Goal: Task Accomplishment & Management: Manage account settings

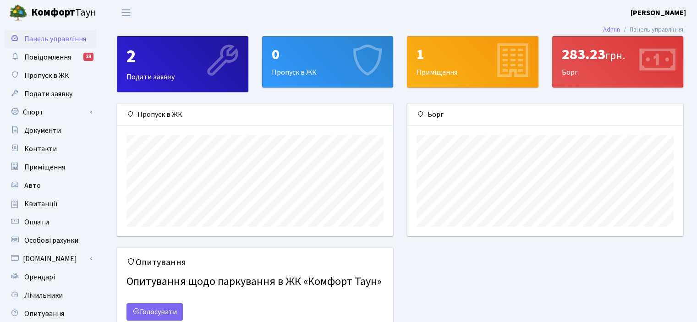
scroll to position [132, 275]
click at [611, 30] on link "Admin" at bounding box center [611, 30] width 17 height 10
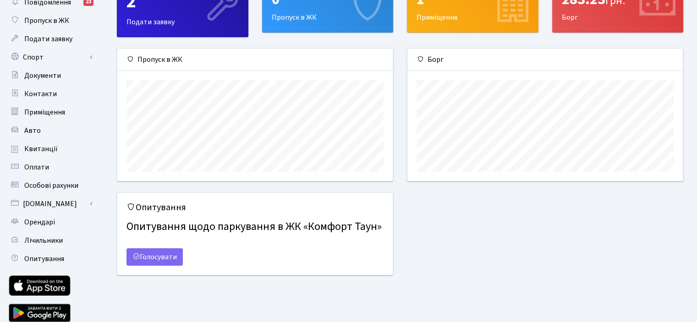
scroll to position [90, 0]
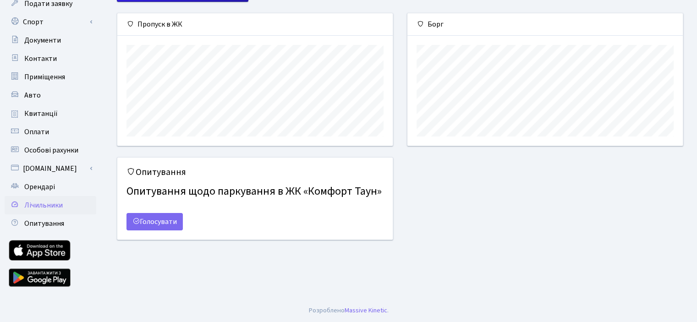
click at [38, 200] on span "Лічильники" at bounding box center [43, 205] width 39 height 10
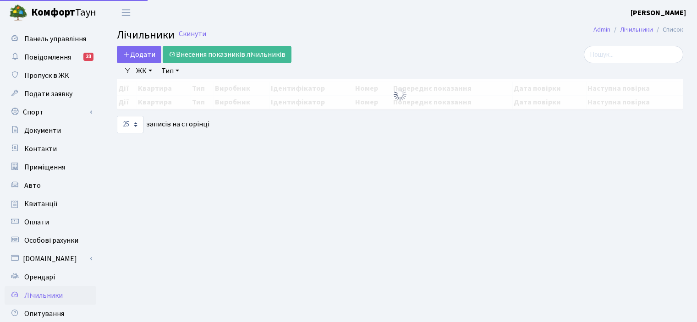
select select "25"
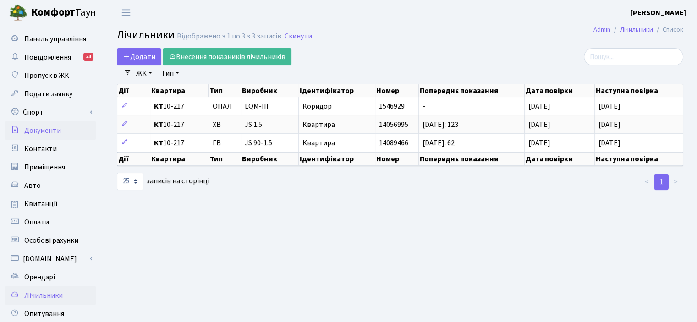
click at [14, 130] on icon at bounding box center [14, 129] width 9 height 9
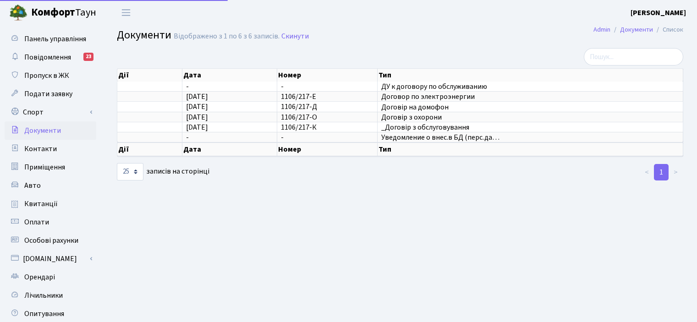
select select "25"
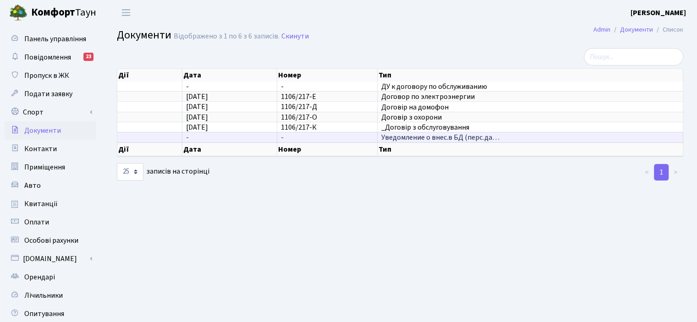
click at [475, 136] on span "Уведомление о внес.в БД (перс.да…" at bounding box center [531, 137] width 298 height 7
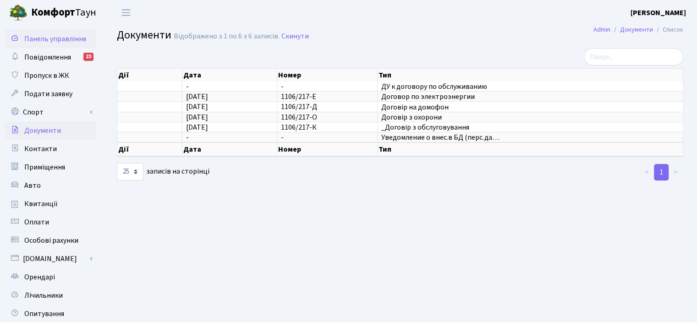
click at [48, 42] on span "Панель управління" at bounding box center [55, 39] width 62 height 10
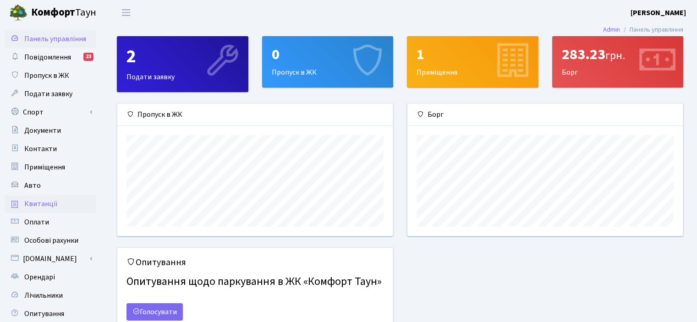
click at [47, 205] on span "Квитанції" at bounding box center [40, 204] width 33 height 10
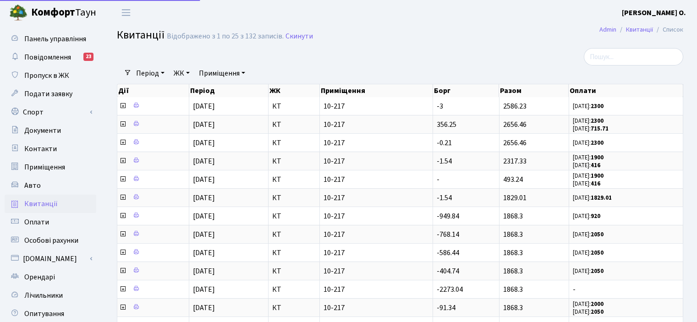
select select "25"
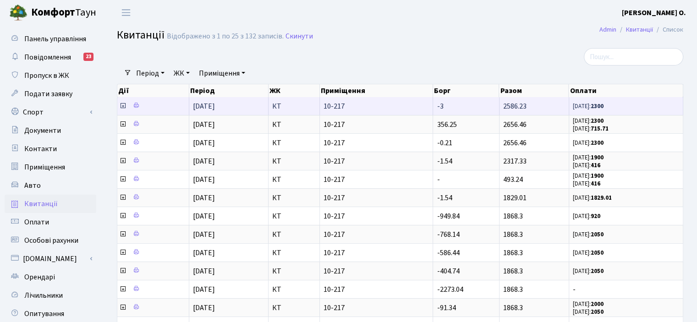
click at [356, 105] on span "10-217" at bounding box center [377, 106] width 106 height 7
click at [123, 106] on icon at bounding box center [122, 105] width 7 height 7
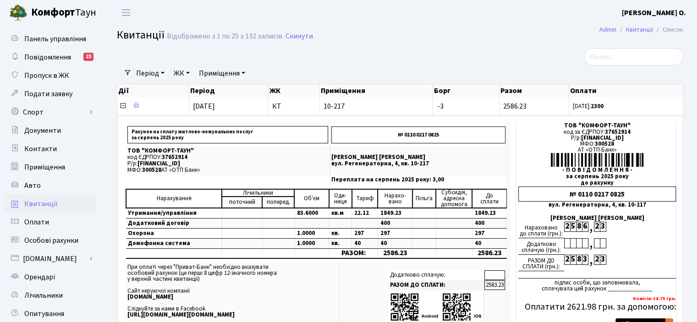
click at [669, 12] on b "[PERSON_NAME]" at bounding box center [654, 13] width 64 height 10
click at [653, 25] on link "Мій обліковий запис" at bounding box center [640, 29] width 91 height 14
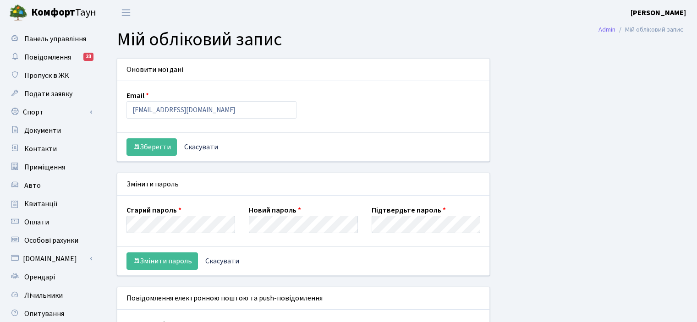
select select
click at [166, 262] on button "Змінити пароль" at bounding box center [163, 261] width 72 height 17
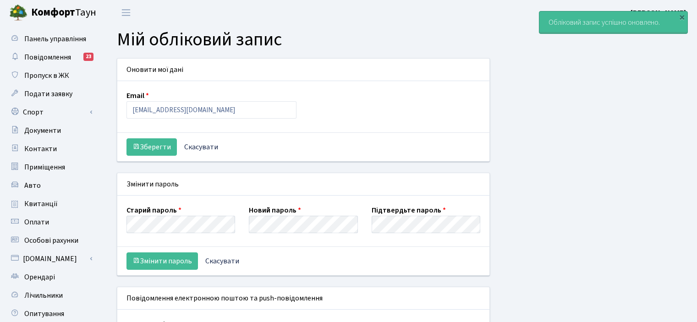
select select
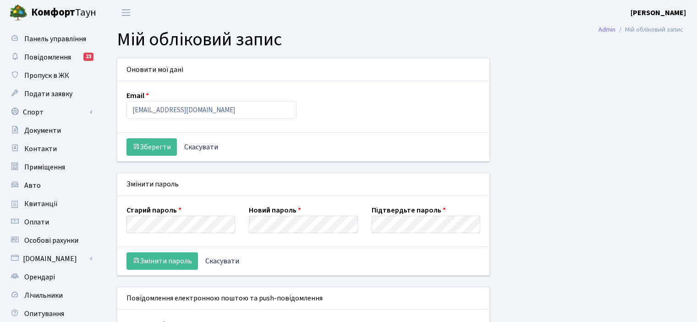
click at [385, 117] on div "Email [EMAIL_ADDRESS][DOMAIN_NAME]" at bounding box center [304, 106] width 368 height 33
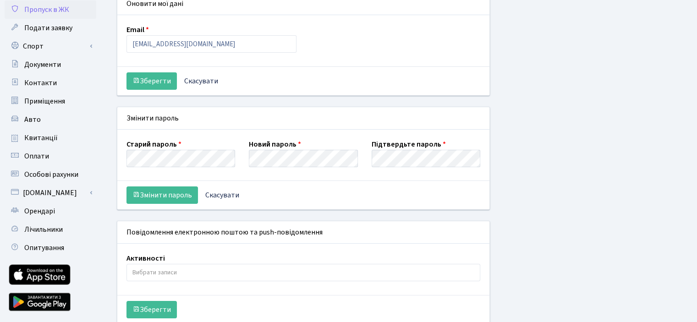
scroll to position [100, 0]
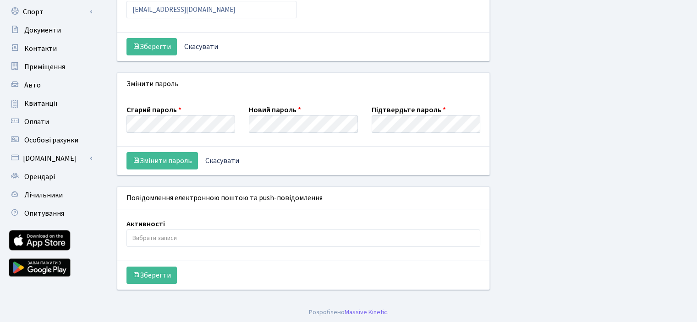
click at [215, 247] on div "Активності Баскетбол Волейбол Йога Катання на роликах Настільний теніс [PERSON_…" at bounding box center [304, 235] width 368 height 33
click at [209, 232] on input "search" at bounding box center [304, 238] width 354 height 17
click at [242, 262] on div "Зберегти" at bounding box center [303, 275] width 372 height 29
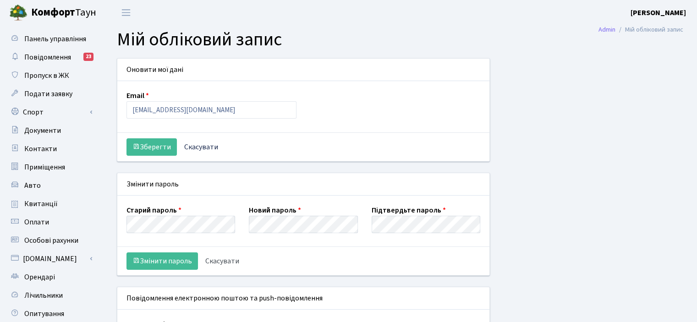
scroll to position [0, 0]
click at [48, 38] on span "Панель управління" at bounding box center [55, 39] width 62 height 10
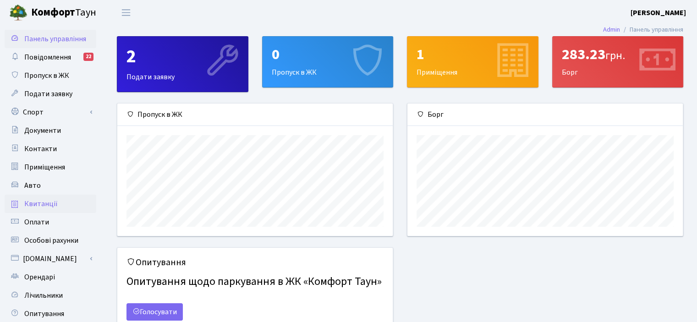
click at [37, 203] on span "Квитанції" at bounding box center [40, 204] width 33 height 10
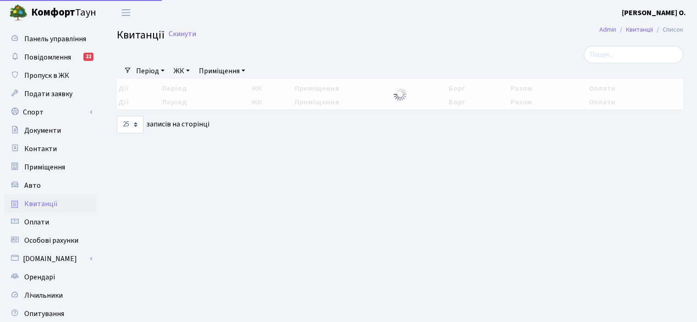
select select "25"
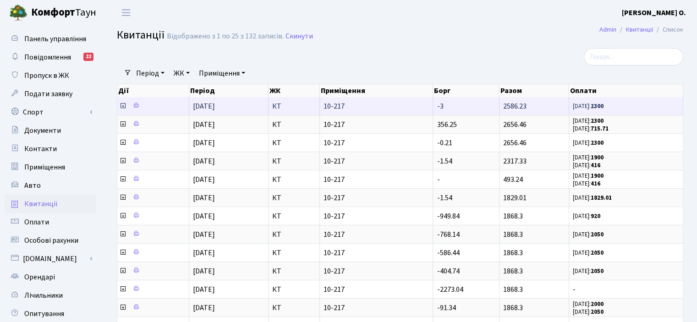
click at [121, 107] on icon at bounding box center [122, 105] width 7 height 7
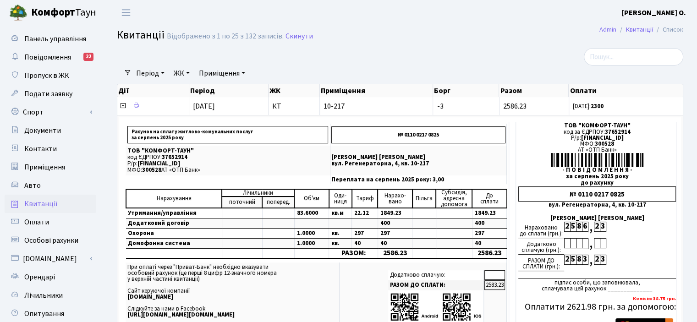
click at [33, 206] on span "Квитанції" at bounding box center [40, 204] width 33 height 10
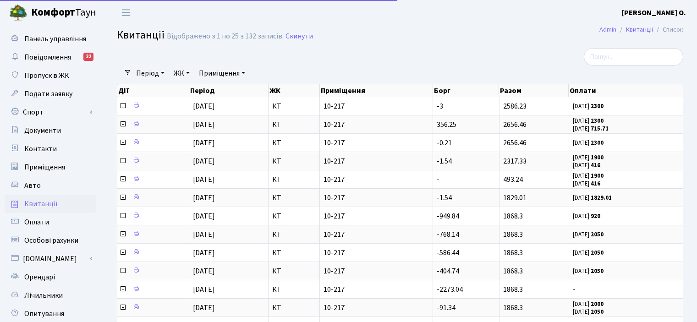
select select "25"
click at [36, 226] on span "Оплати" at bounding box center [36, 222] width 25 height 10
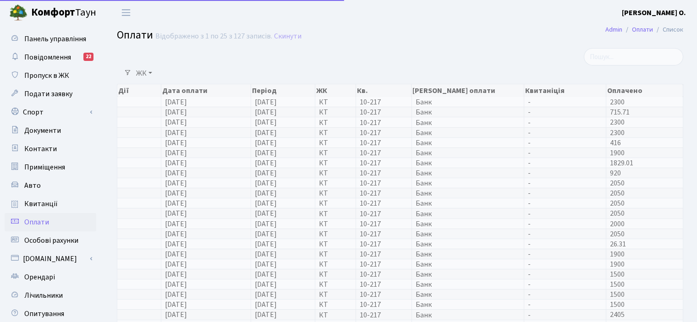
select select "25"
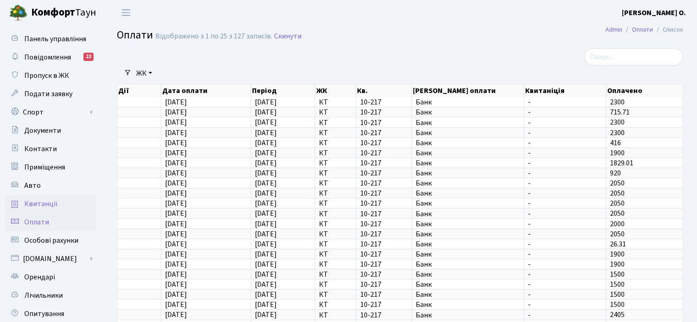
click at [35, 209] on link "Квитанції" at bounding box center [51, 204] width 92 height 18
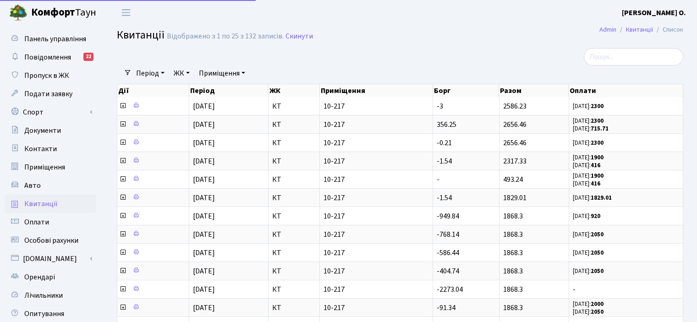
select select "25"
click at [46, 46] on link "Панель управління" at bounding box center [51, 39] width 92 height 18
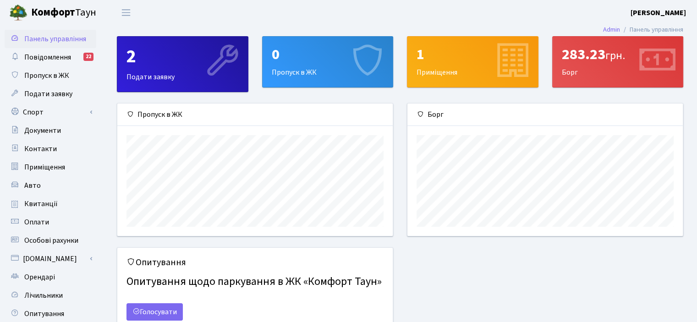
scroll to position [132, 275]
